Goal: Find specific page/section: Find specific page/section

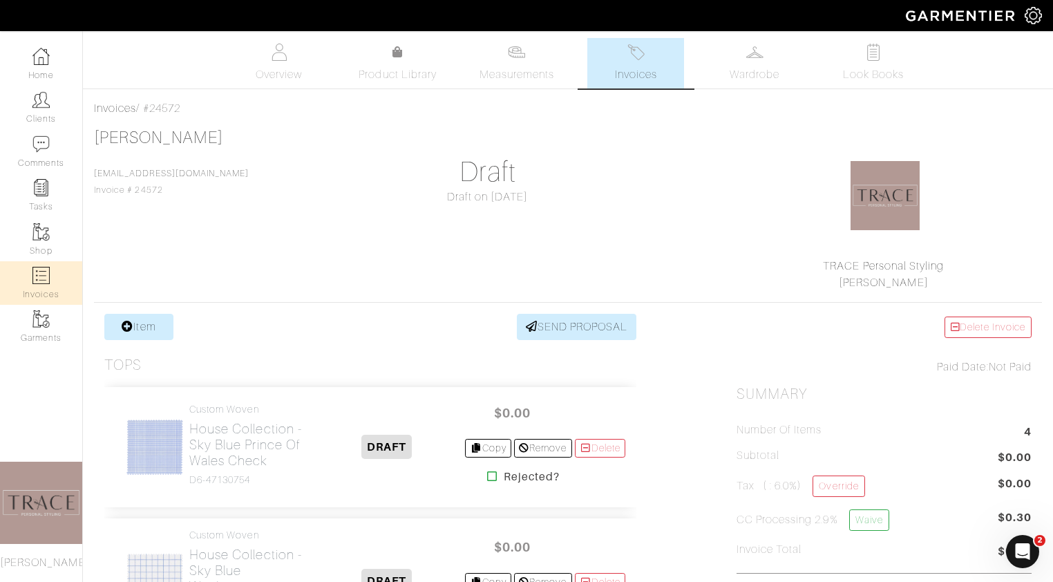
click at [34, 276] on img at bounding box center [40, 275] width 17 height 17
select select
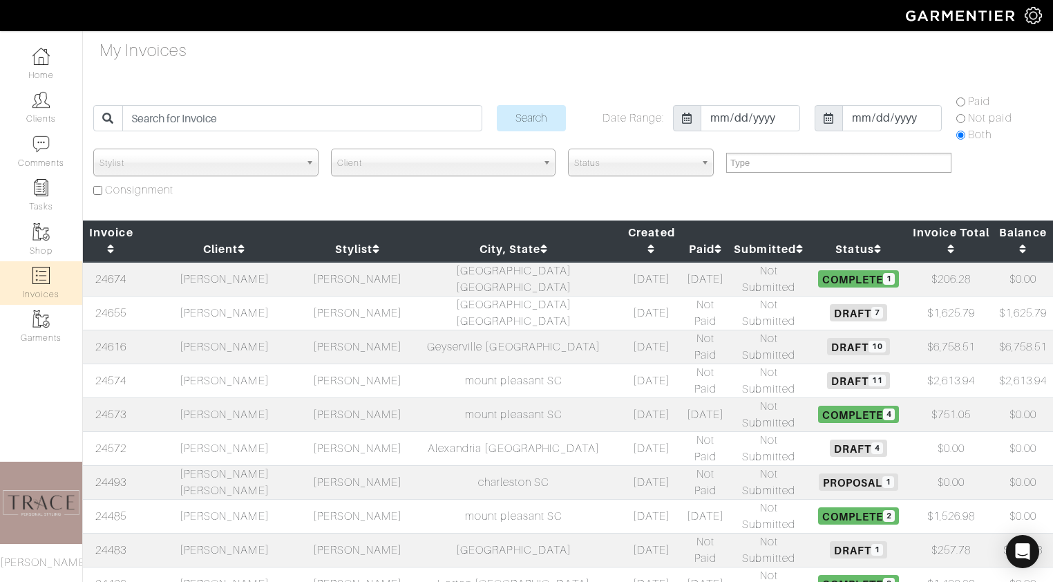
click at [220, 329] on td "[PERSON_NAME]" at bounding box center [225, 346] width 170 height 34
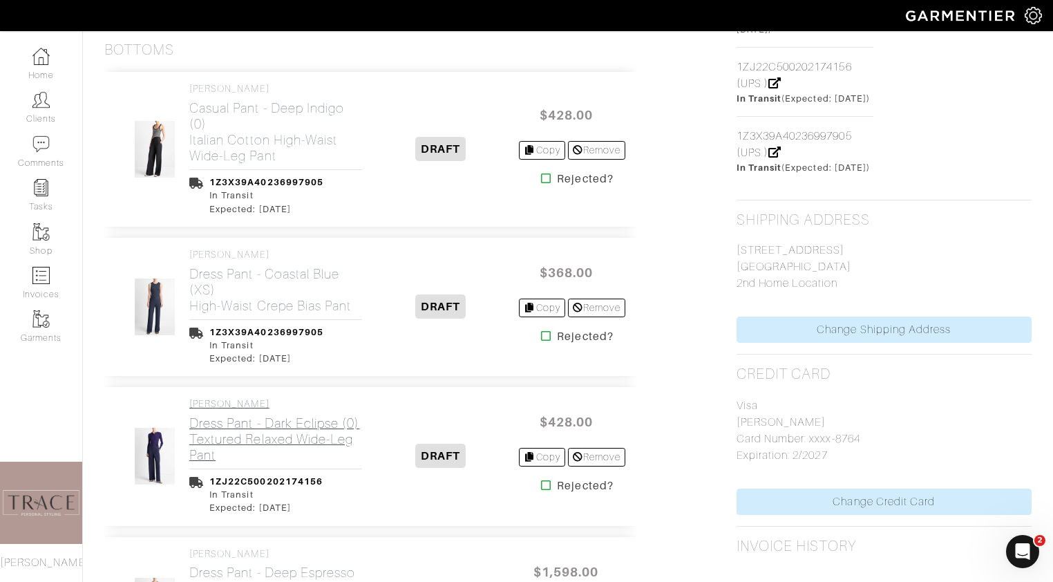
scroll to position [1000, 0]
